Goal: Find contact information: Find contact information

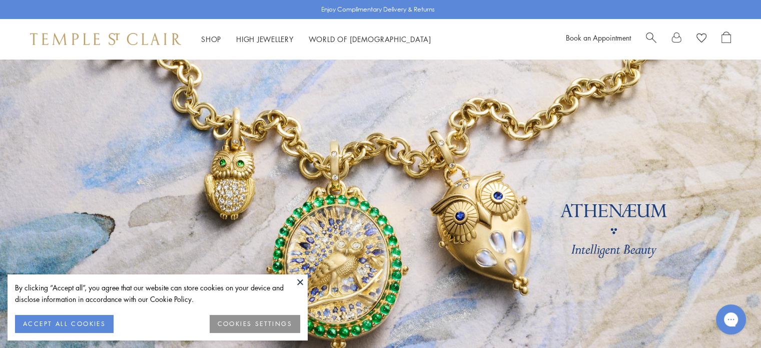
click at [298, 281] on button at bounding box center [300, 281] width 15 height 15
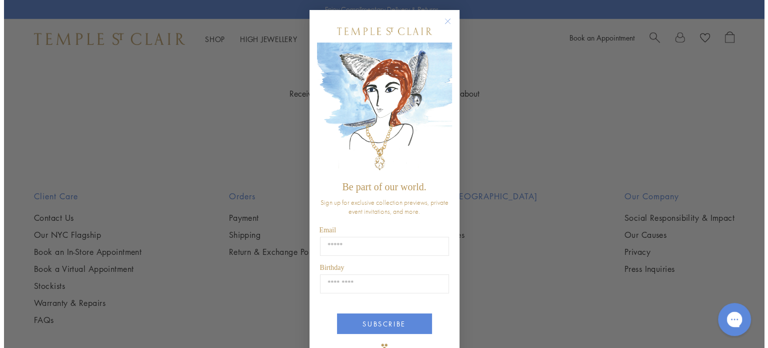
scroll to position [2947, 0]
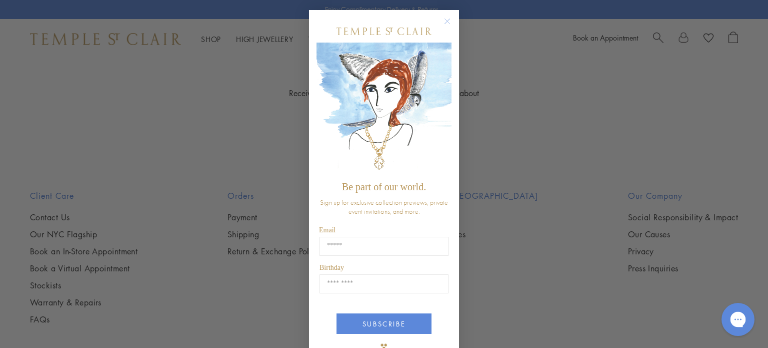
click at [724, 311] on div "Chat with us" at bounding box center [738, 319] width 40 height 37
click at [738, 315] on icon "Gorgias live chat" at bounding box center [738, 319] width 11 height 11
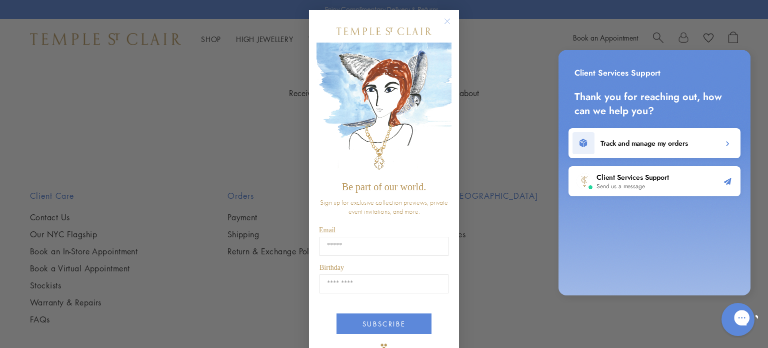
scroll to position [0, 0]
click at [760, 315] on icon "Gorgias live chat" at bounding box center [777, 317] width 11 height 11
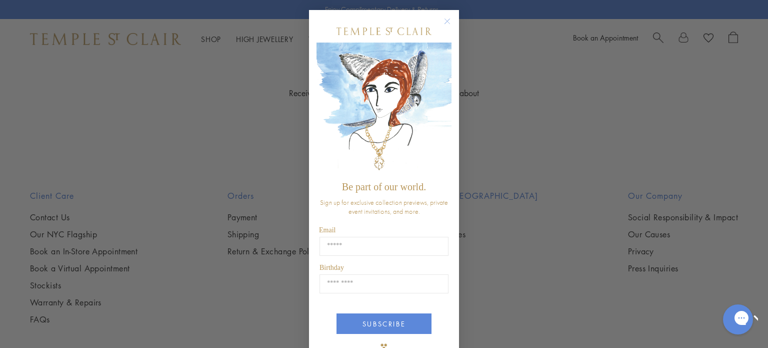
click at [445, 17] on circle "Close dialog" at bounding box center [448, 22] width 12 height 12
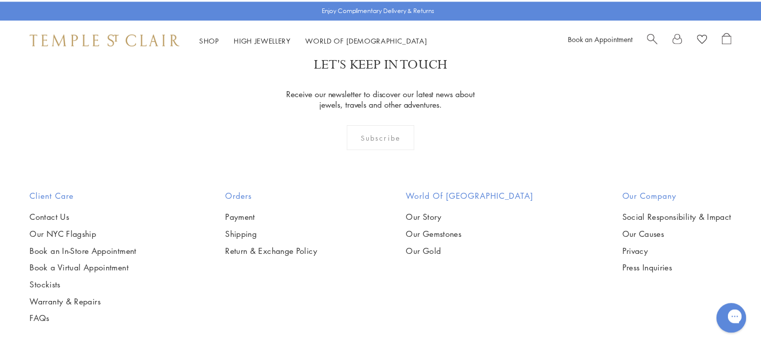
scroll to position [2930, 0]
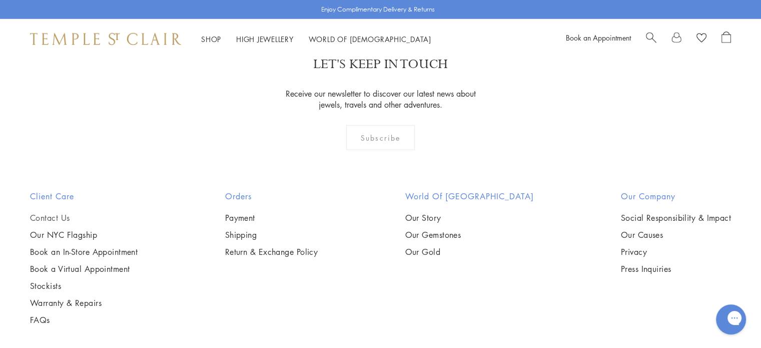
click at [48, 212] on link "Contact Us" at bounding box center [84, 217] width 108 height 11
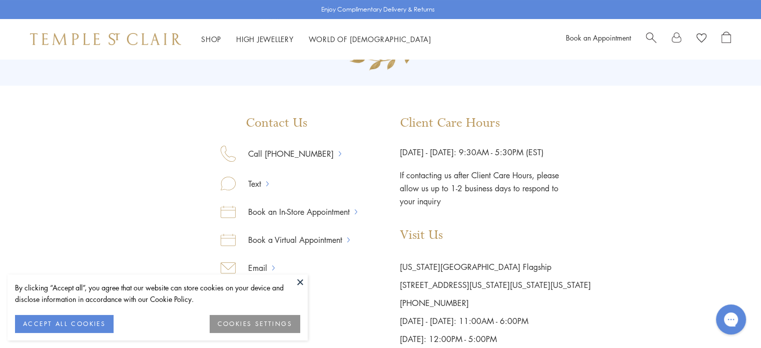
scroll to position [150, 0]
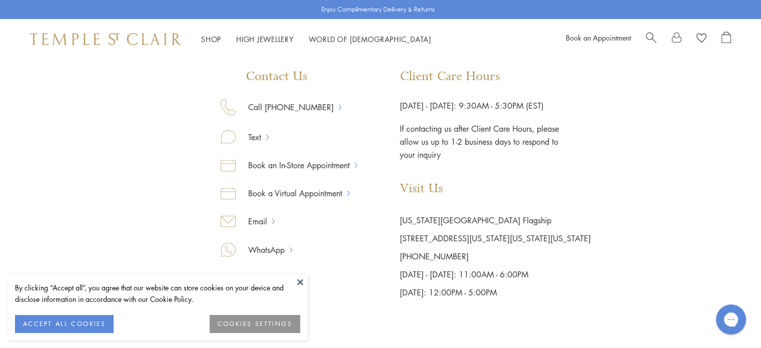
click at [298, 284] on button at bounding box center [300, 281] width 15 height 15
